Goal: Information Seeking & Learning: Compare options

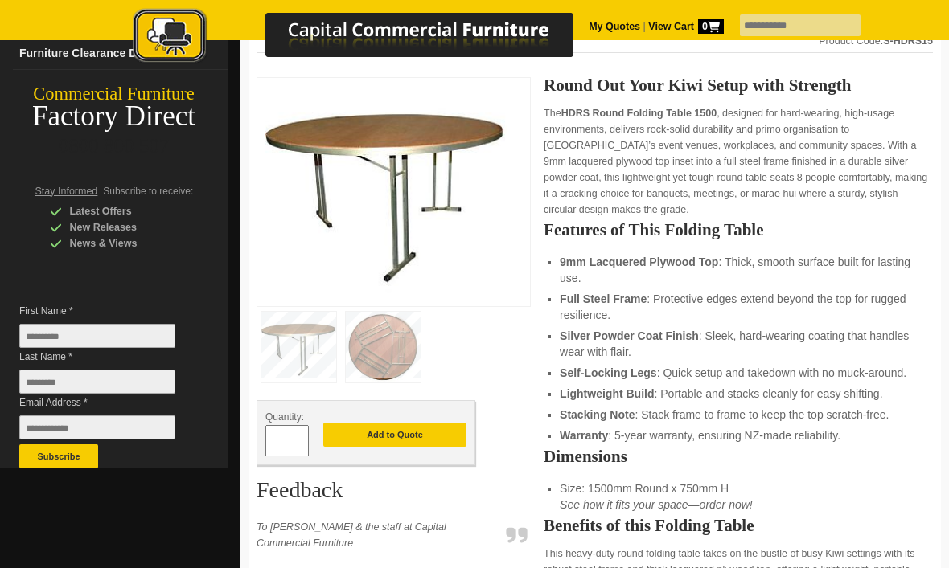
scroll to position [150, 0]
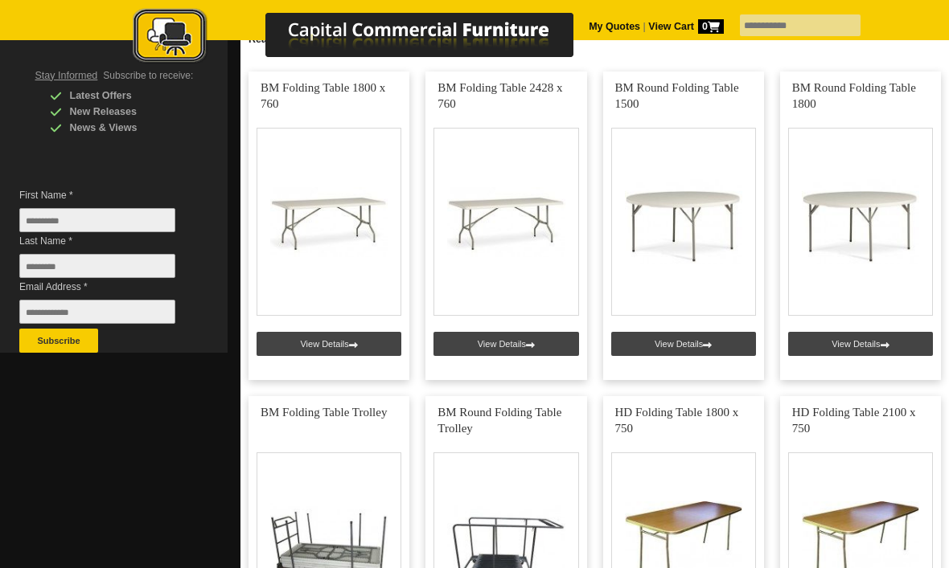
scroll to position [362, 0]
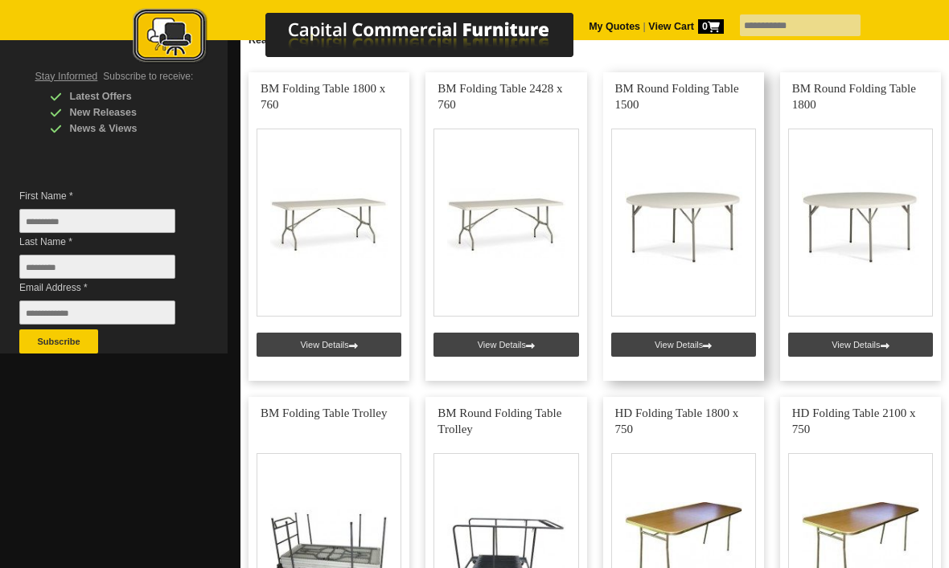
click at [712, 346] on link at bounding box center [683, 226] width 161 height 309
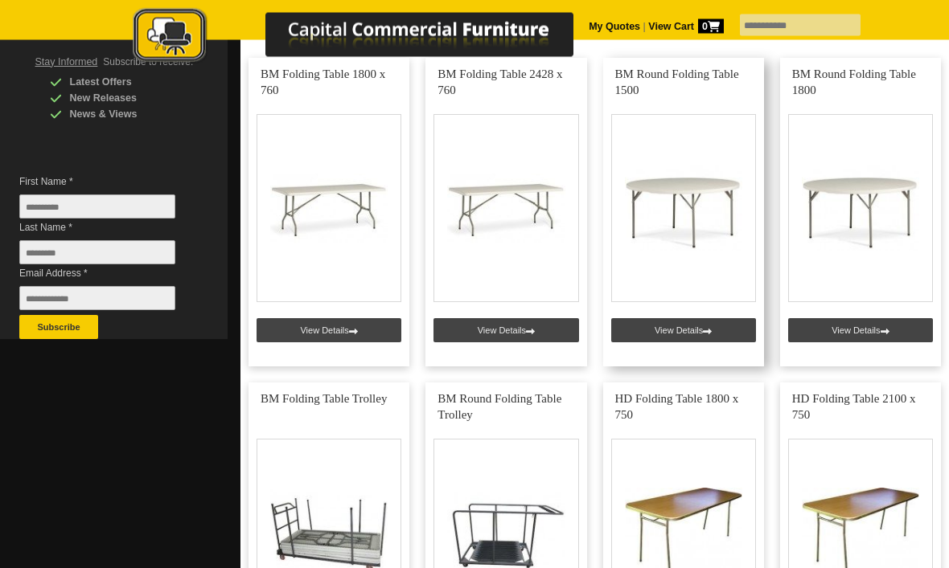
scroll to position [376, 0]
click at [683, 203] on link at bounding box center [683, 212] width 161 height 309
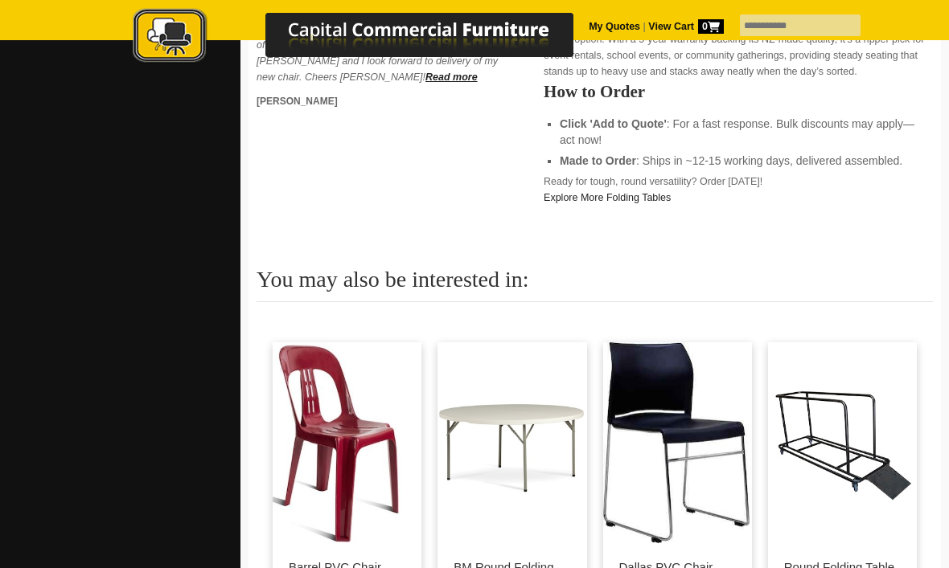
scroll to position [824, 0]
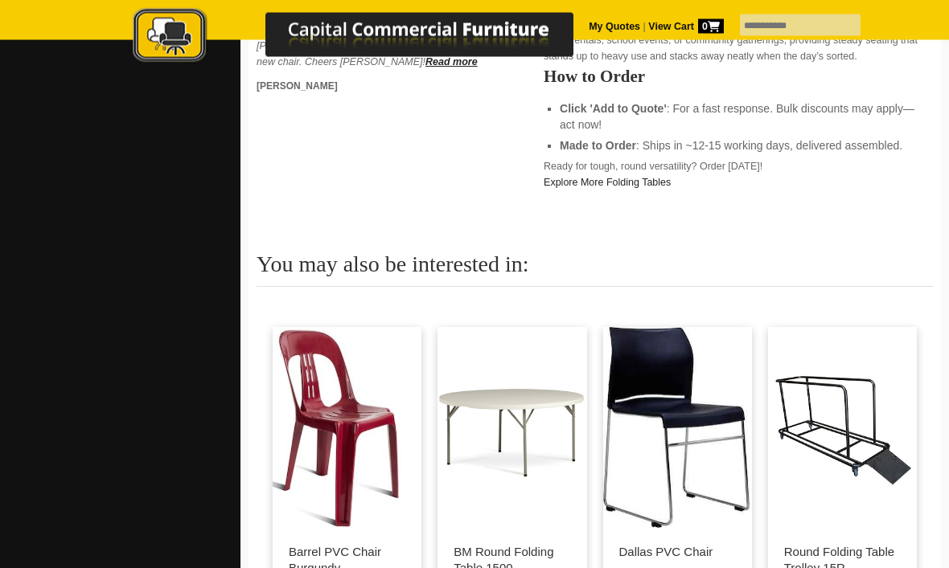
click at [489, 385] on img at bounding box center [511, 428] width 149 height 201
